Goal: Submit feedback/report problem

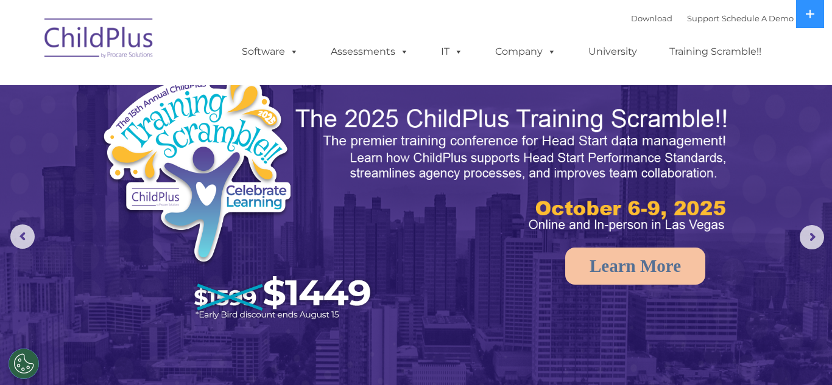
select select "MEDIUM"
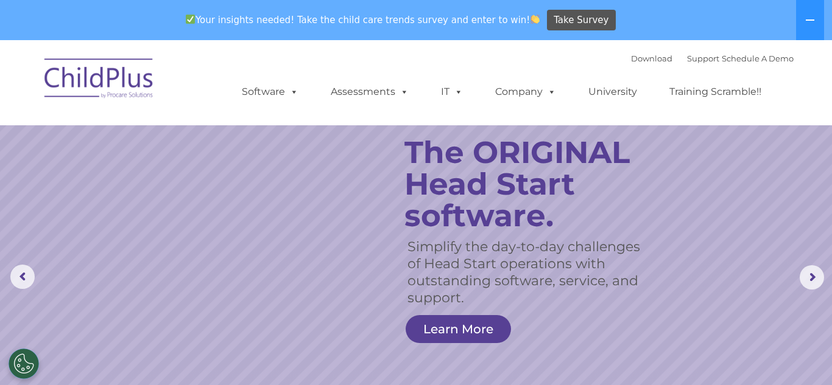
scroll to position [26, 0]
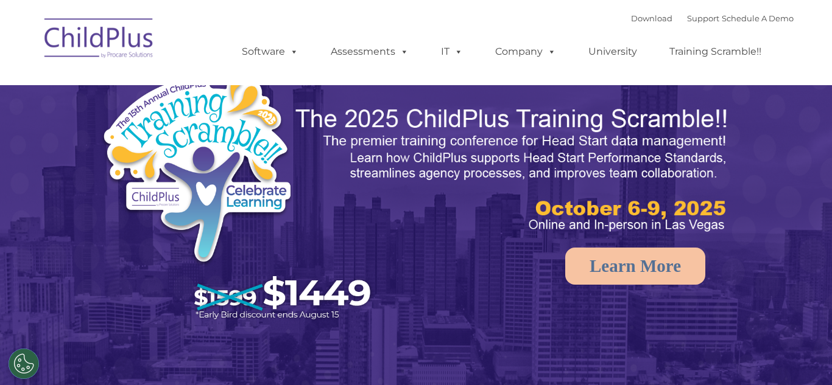
select select "MEDIUM"
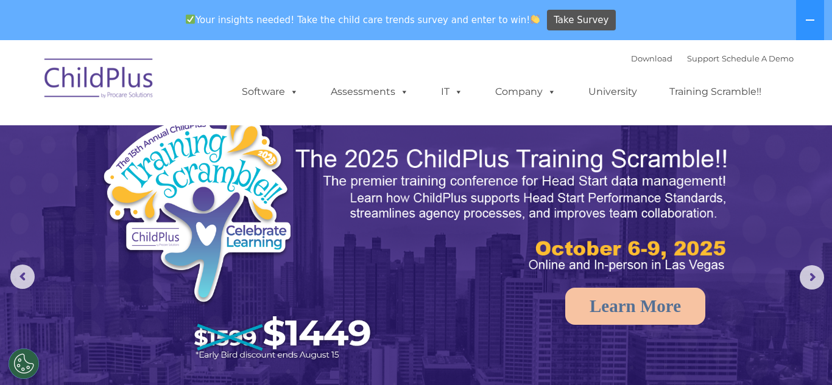
click at [138, 77] on img at bounding box center [99, 80] width 122 height 61
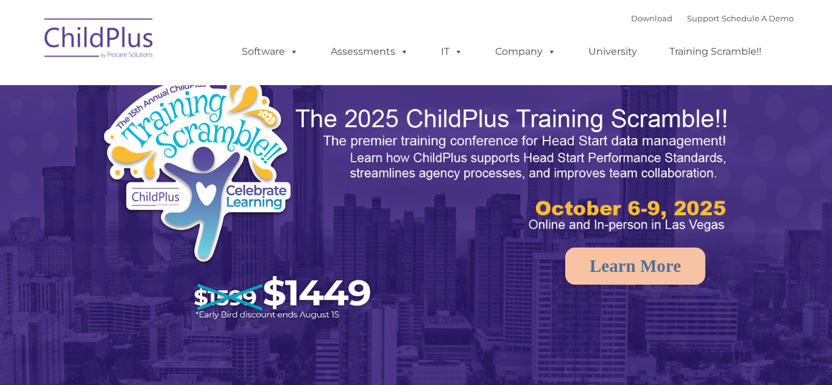
select select "MEDIUM"
